Goal: Complete application form

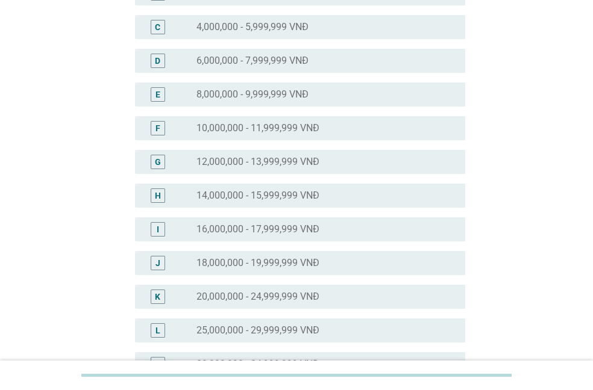
scroll to position [241, 0]
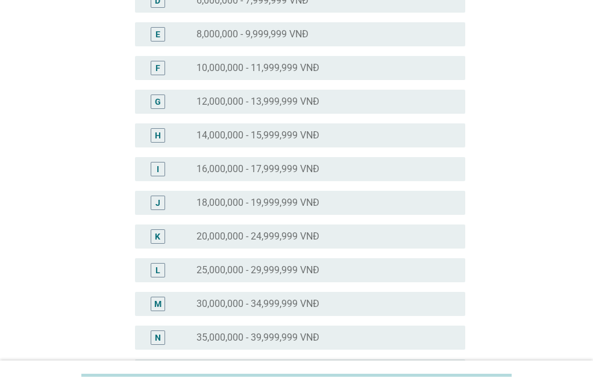
click at [255, 307] on label "30,000,000 - 34,999,999 VNĐ" at bounding box center [257, 304] width 123 height 12
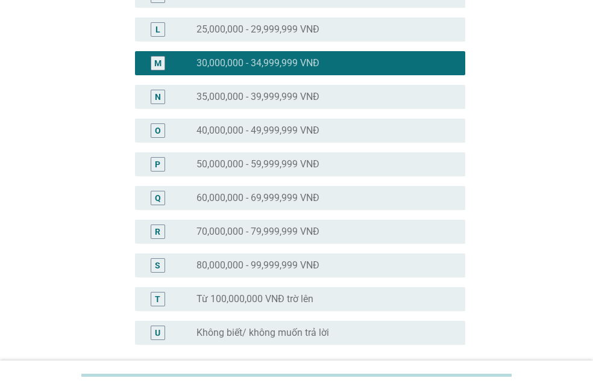
scroll to position [592, 0]
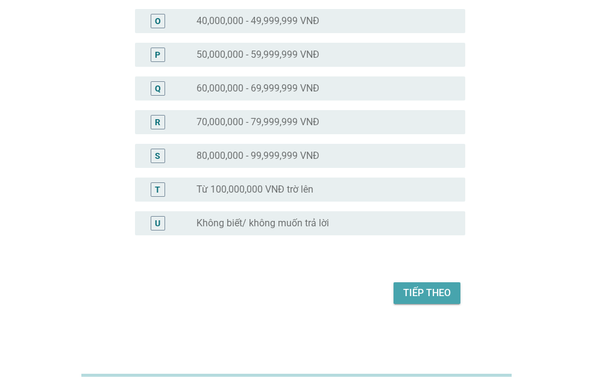
click at [439, 300] on div "Tiếp theo" at bounding box center [427, 293] width 48 height 14
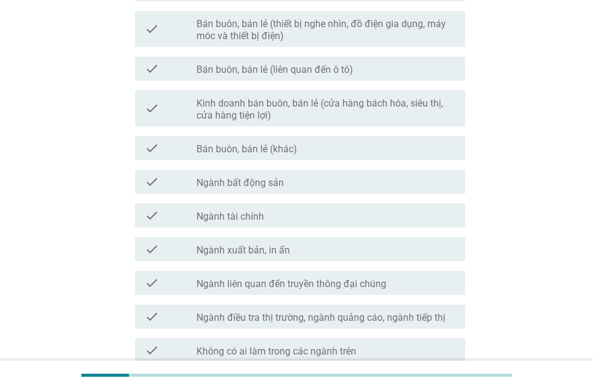
scroll to position [655, 0]
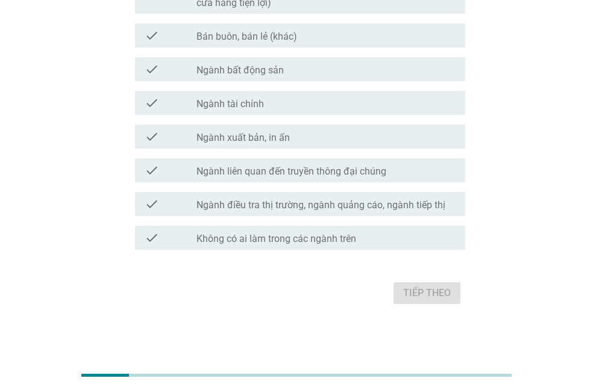
click at [262, 244] on label "Không có ai làm trong các ngành trên" at bounding box center [276, 239] width 160 height 12
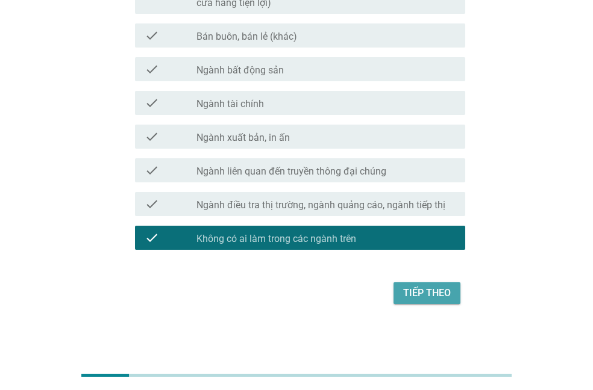
click at [409, 296] on div "Tiếp theo" at bounding box center [427, 293] width 48 height 14
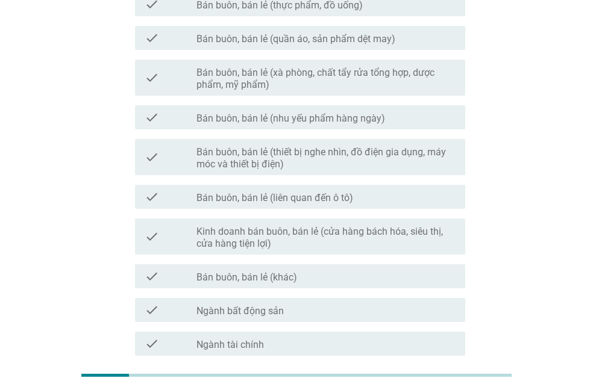
scroll to position [0, 0]
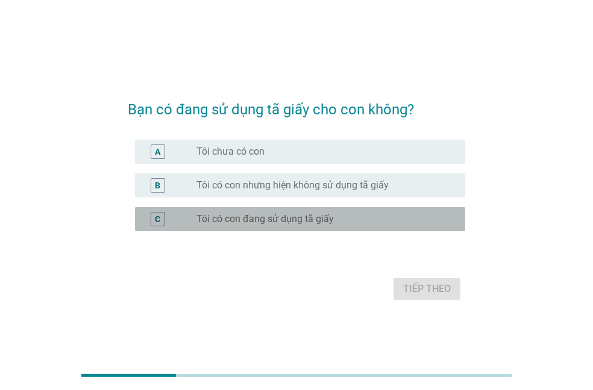
click at [281, 222] on label "Tôi có con đang sử dụng tã giấy" at bounding box center [264, 219] width 137 height 12
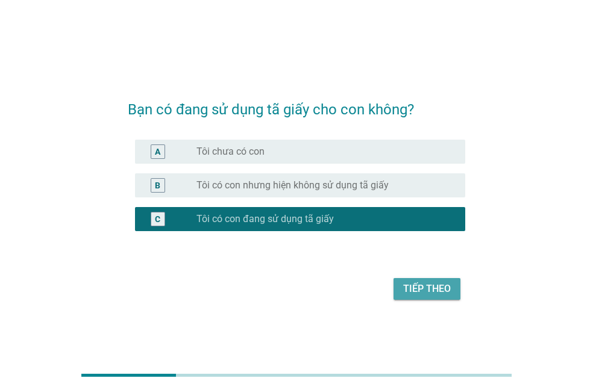
click at [451, 296] on button "Tiếp theo" at bounding box center [426, 289] width 67 height 22
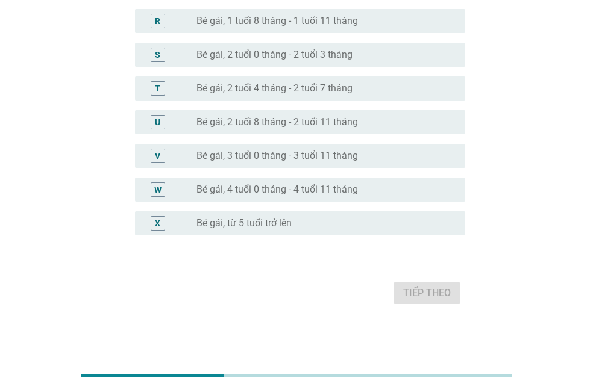
scroll to position [654, 0]
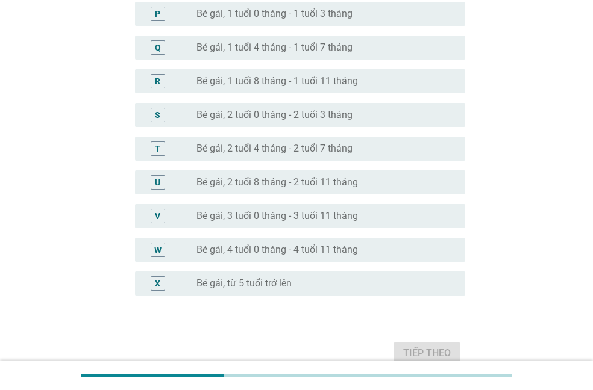
click at [274, 286] on label "Bé gái, từ 5 tuổi trở lên" at bounding box center [243, 284] width 95 height 12
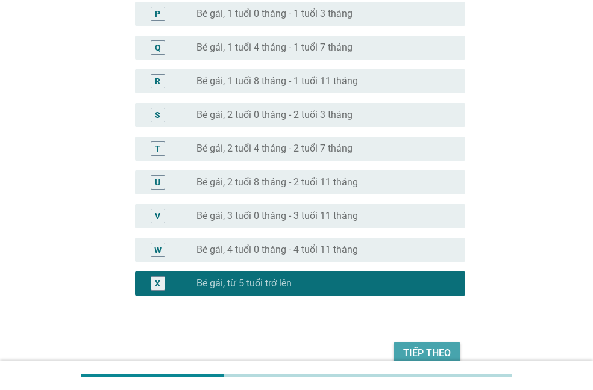
click at [444, 352] on div "Tiếp theo" at bounding box center [427, 353] width 48 height 14
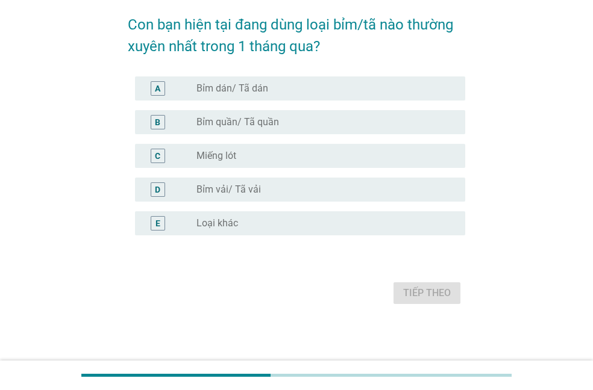
scroll to position [0, 0]
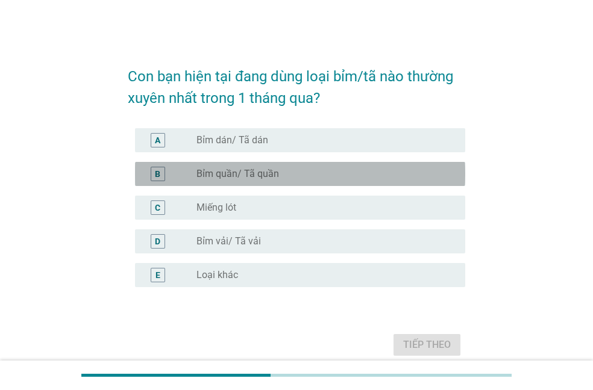
click at [221, 171] on label "Bỉm quần/ Tã quần" at bounding box center [237, 174] width 83 height 12
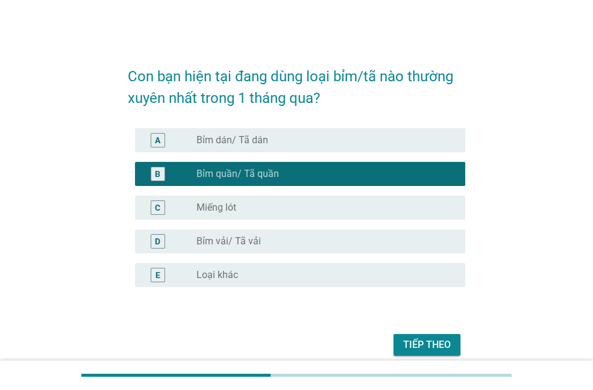
click at [430, 358] on div "Tiếp theo" at bounding box center [296, 345] width 337 height 29
click at [430, 349] on div "Tiếp theo" at bounding box center [427, 345] width 48 height 14
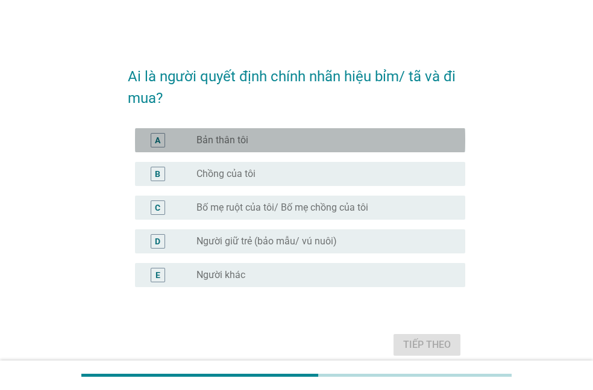
click at [240, 140] on label "Bản thân tôi" at bounding box center [222, 140] width 52 height 12
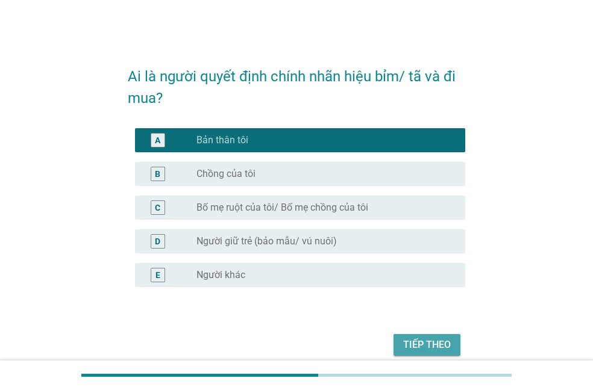
click at [436, 350] on div "Tiếp theo" at bounding box center [427, 345] width 48 height 14
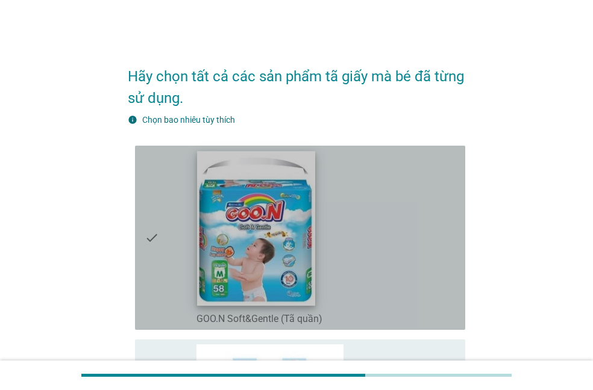
click at [267, 268] on img at bounding box center [256, 228] width 118 height 155
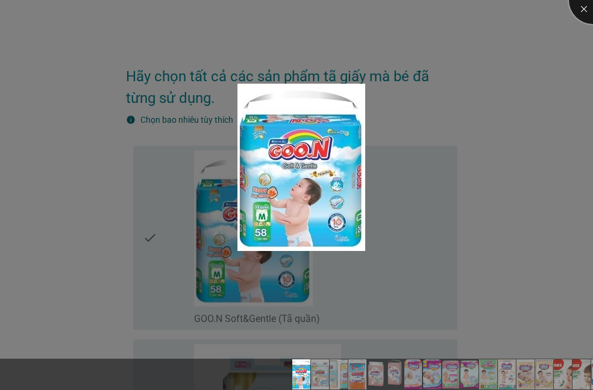
click at [580, 8] on div at bounding box center [593, 0] width 48 height 48
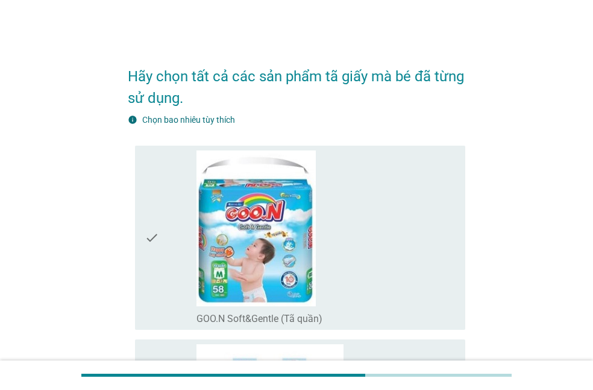
click at [156, 239] on icon "check" at bounding box center [152, 238] width 14 height 175
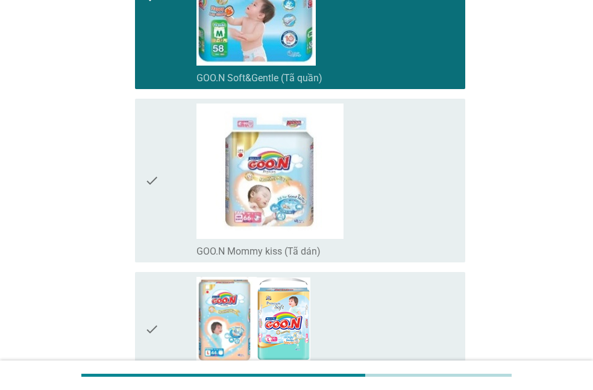
scroll to position [362, 0]
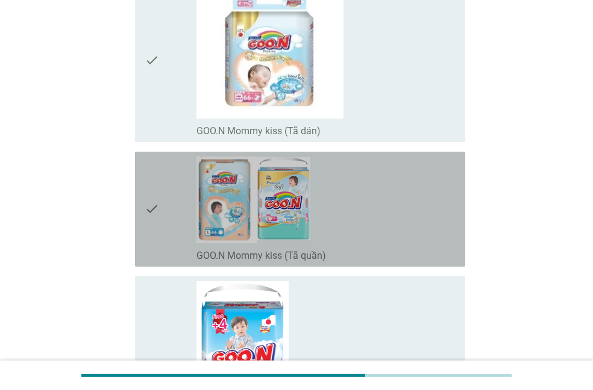
click at [145, 213] on icon "check" at bounding box center [152, 209] width 14 height 105
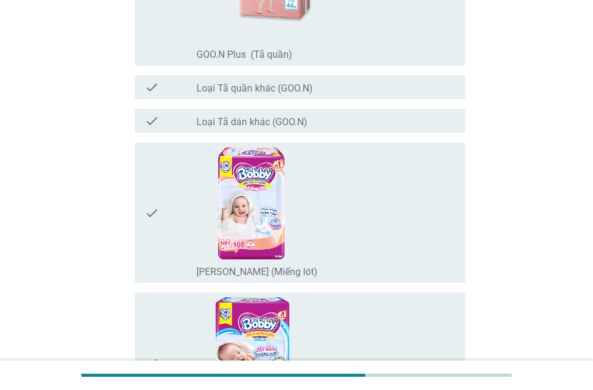
scroll to position [1265, 0]
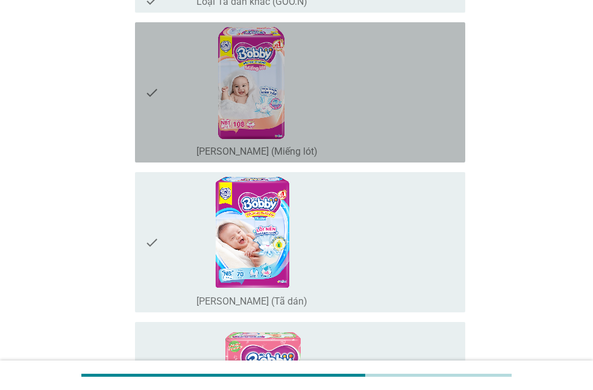
click at [155, 98] on icon "check" at bounding box center [152, 92] width 14 height 131
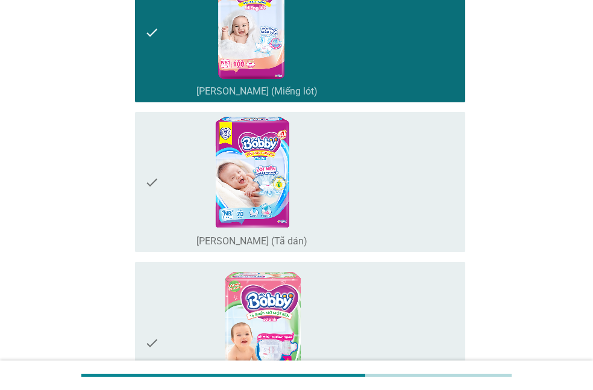
click at [154, 184] on icon "check" at bounding box center [152, 182] width 14 height 131
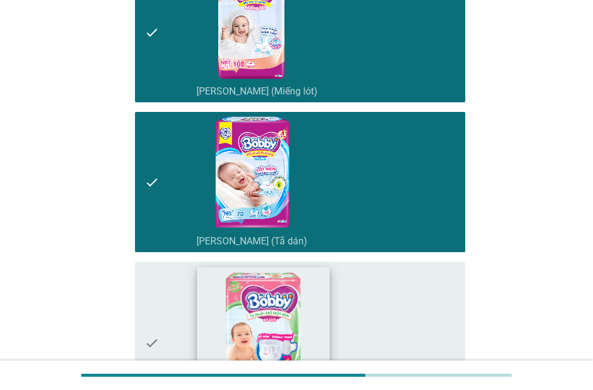
scroll to position [1506, 0]
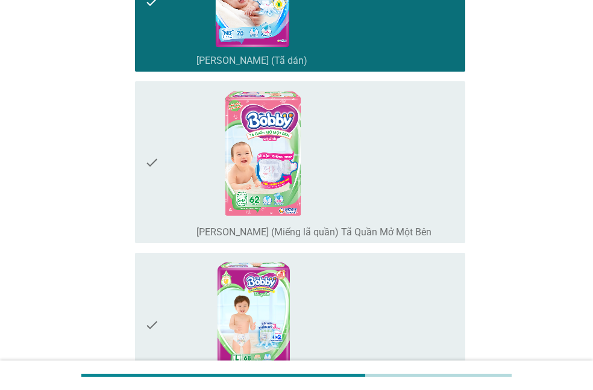
click at [149, 164] on icon "check" at bounding box center [152, 162] width 14 height 152
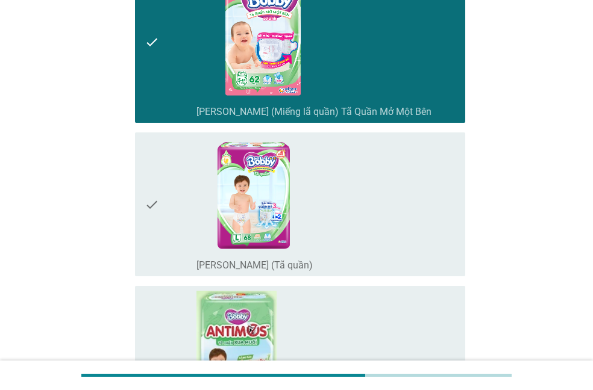
scroll to position [1687, 0]
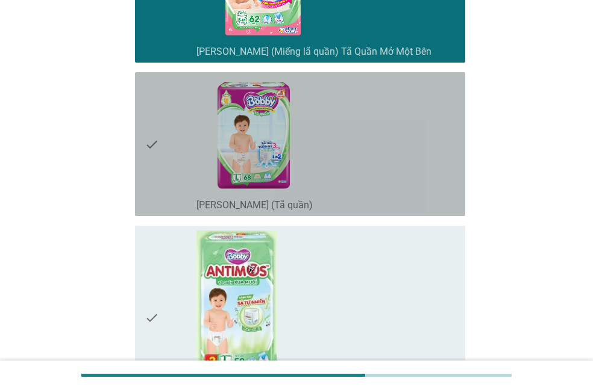
click at [156, 161] on icon "check" at bounding box center [152, 144] width 14 height 134
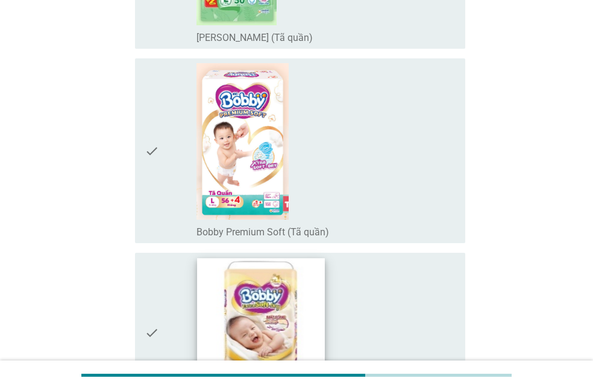
scroll to position [2109, 0]
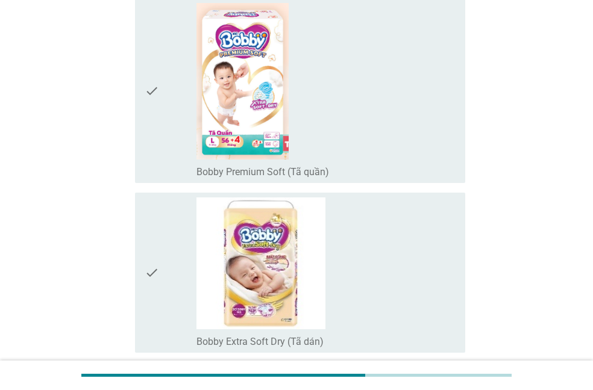
drag, startPoint x: 155, startPoint y: 101, endPoint x: 155, endPoint y: 109, distance: 8.4
click at [155, 102] on icon "check" at bounding box center [152, 90] width 14 height 175
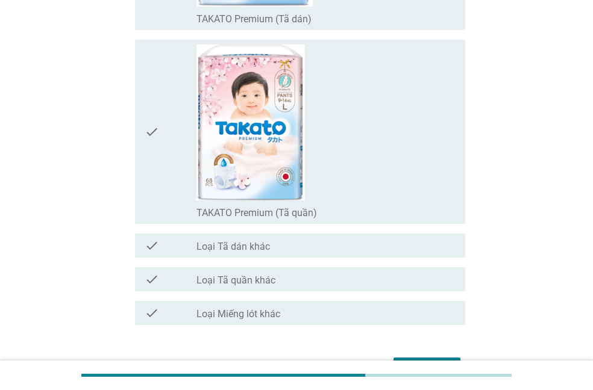
scroll to position [8994, 0]
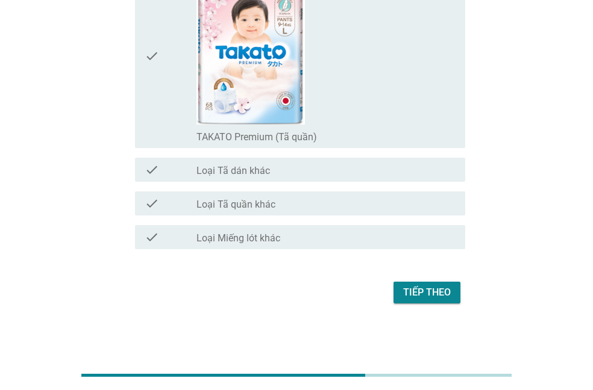
click at [304, 217] on div "check check_box_outline_blank Loại Tã quần khác" at bounding box center [296, 204] width 337 height 34
click at [443, 288] on div "Tiếp theo" at bounding box center [427, 293] width 48 height 14
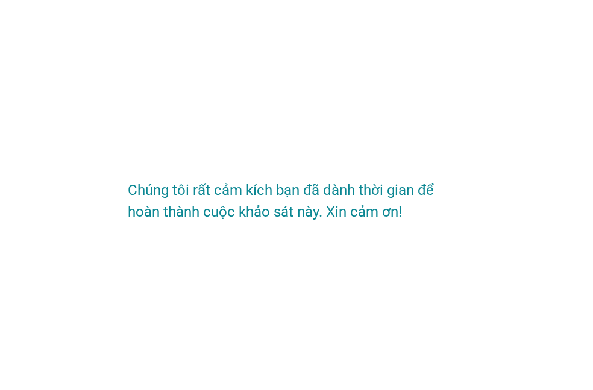
scroll to position [0, 0]
